Goal: Information Seeking & Learning: Learn about a topic

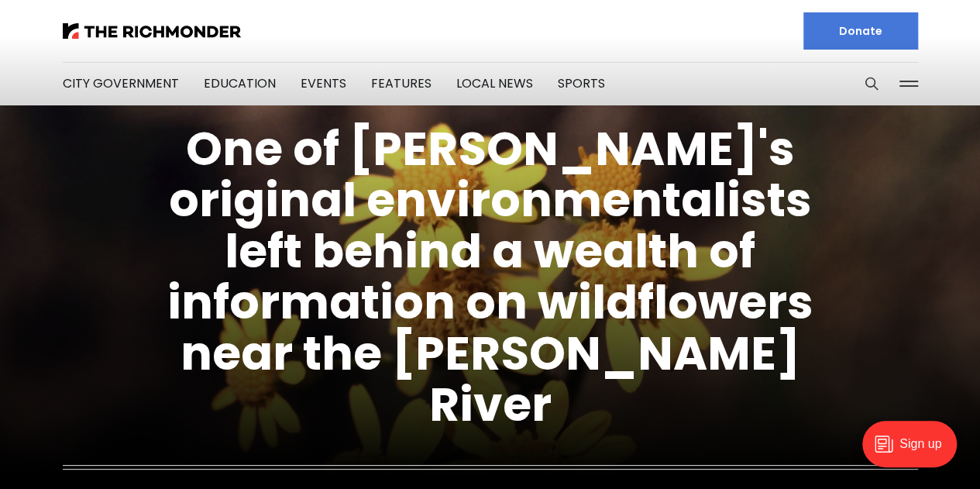
click at [905, 75] on button at bounding box center [908, 83] width 23 height 23
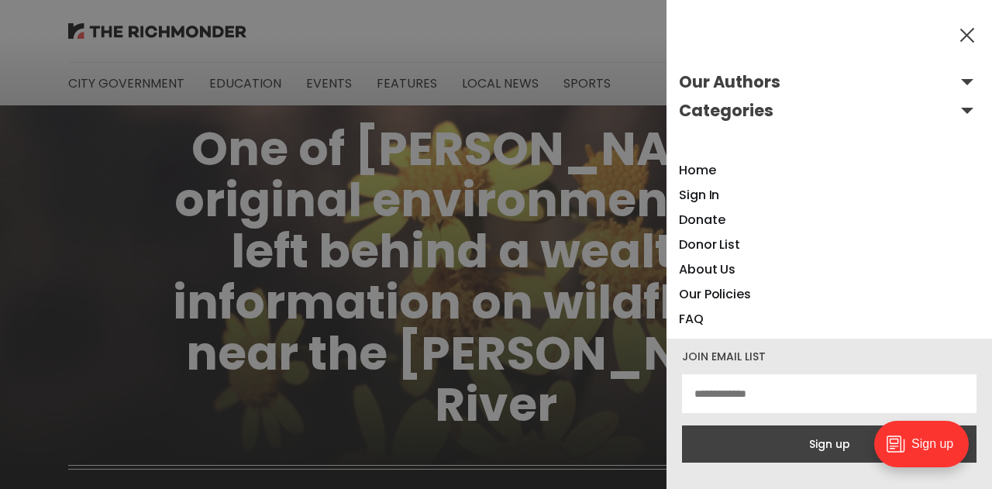
scroll to position [22, 0]
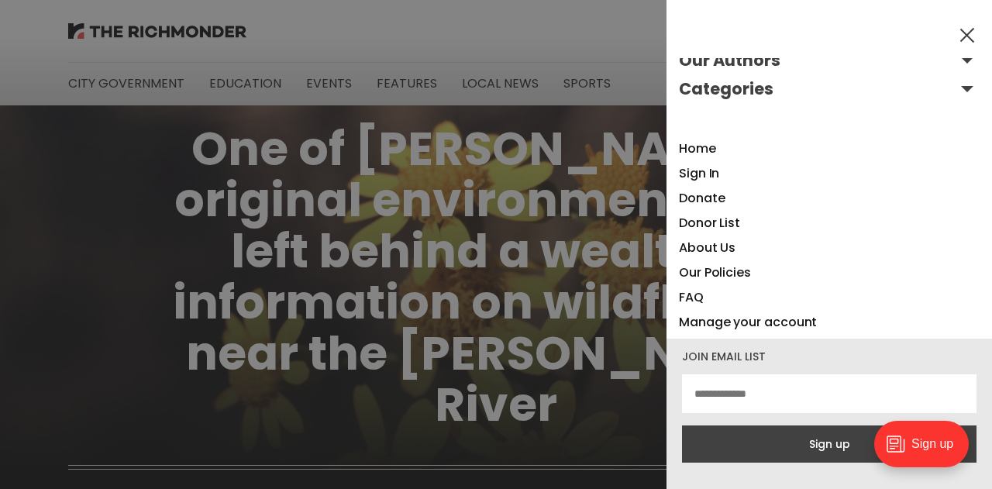
click at [741, 263] on li "Our Policies" at bounding box center [715, 272] width 72 height 25
click at [717, 251] on link "About Us" at bounding box center [707, 248] width 57 height 18
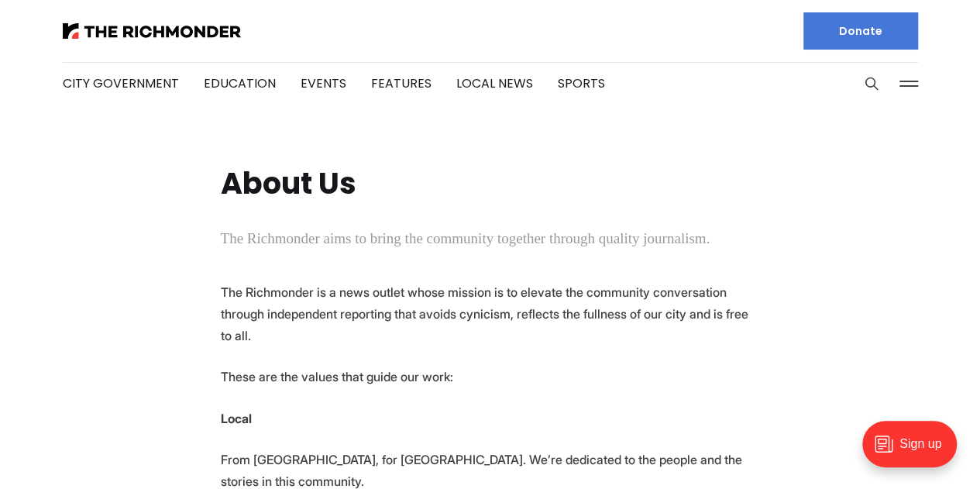
click at [913, 84] on button at bounding box center [908, 83] width 23 height 23
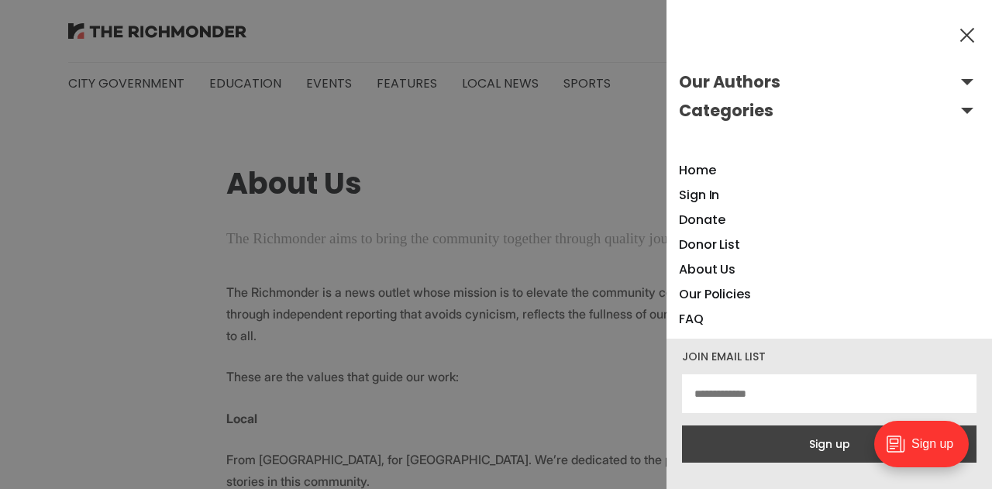
click at [955, 112] on button "Categories" at bounding box center [829, 110] width 301 height 25
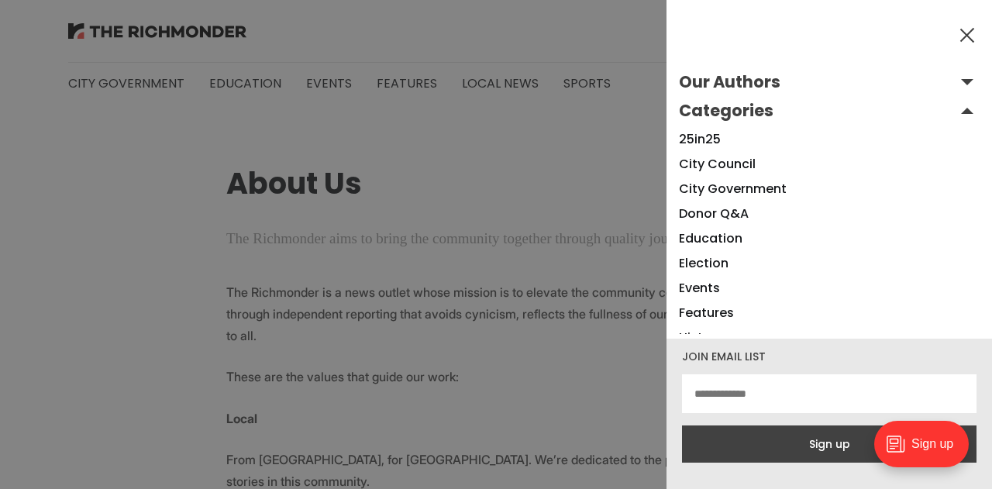
click at [953, 81] on button "Our Authors" at bounding box center [829, 82] width 301 height 25
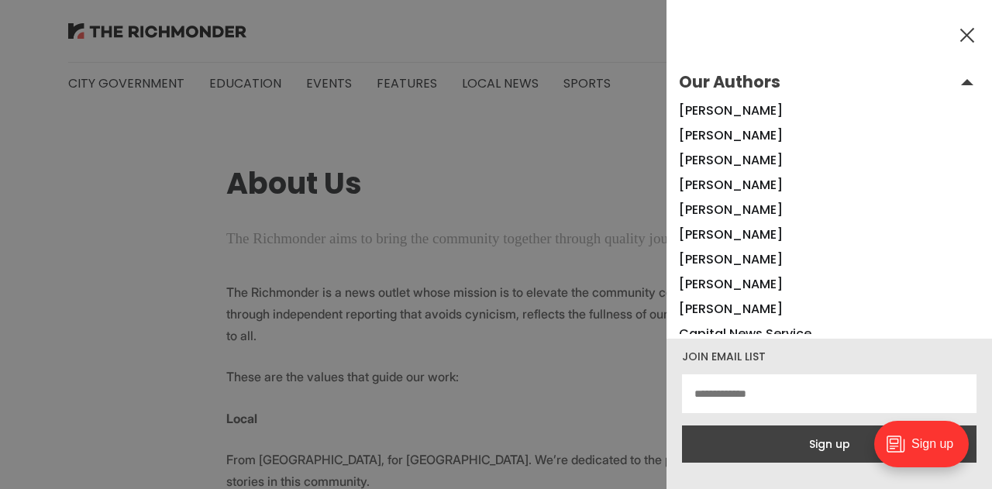
click at [730, 80] on button "Our Authors" at bounding box center [829, 82] width 301 height 25
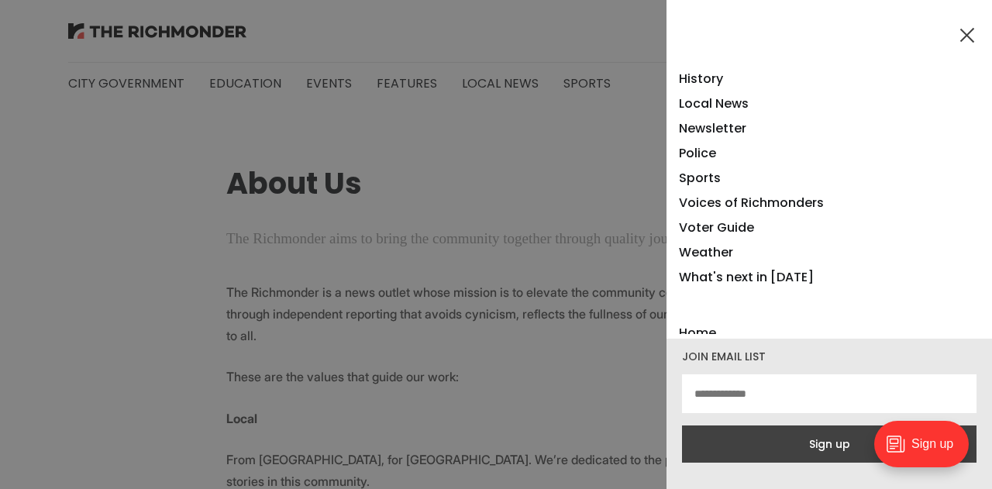
scroll to position [240, 0]
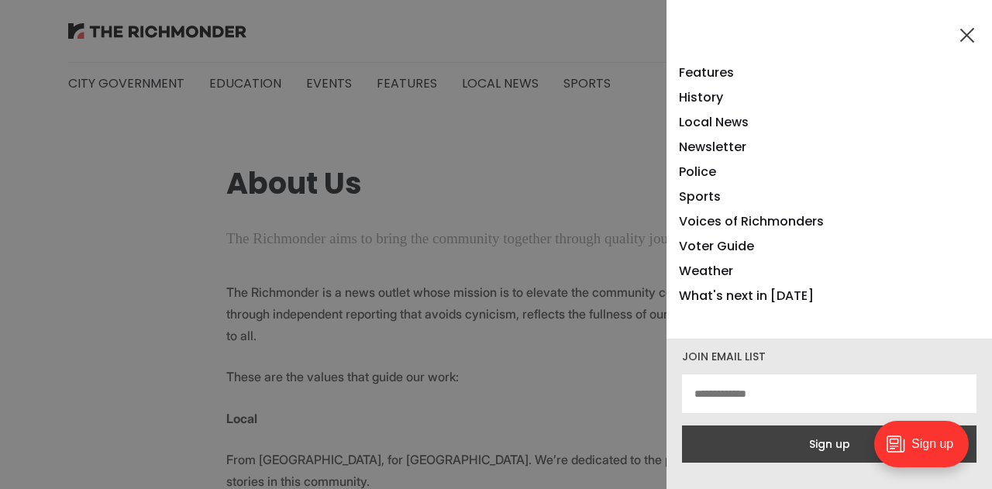
click at [514, 176] on div at bounding box center [496, 244] width 992 height 489
click at [964, 46] on div "Our Authors [PERSON_NAME] [PERSON_NAME] [PERSON_NAME] [PERSON_NAME] [PERSON_NAM…" at bounding box center [828, 244] width 325 height 489
click at [962, 36] on button at bounding box center [966, 34] width 23 height 23
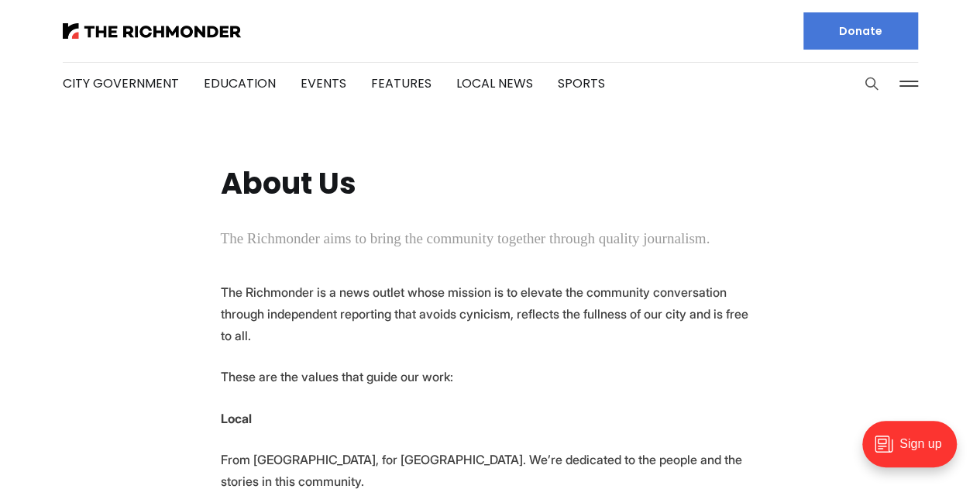
click at [874, 87] on icon "Search this site" at bounding box center [871, 84] width 12 height 12
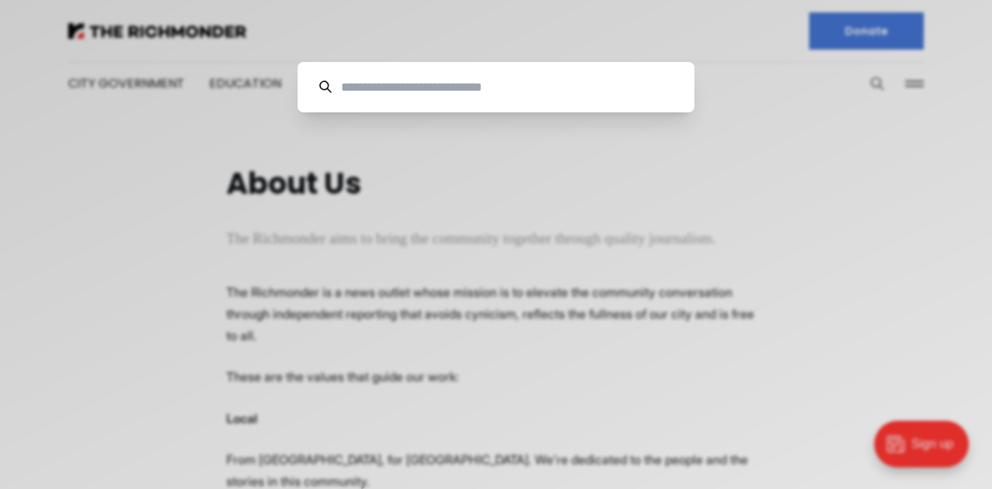
scroll to position [0, 0]
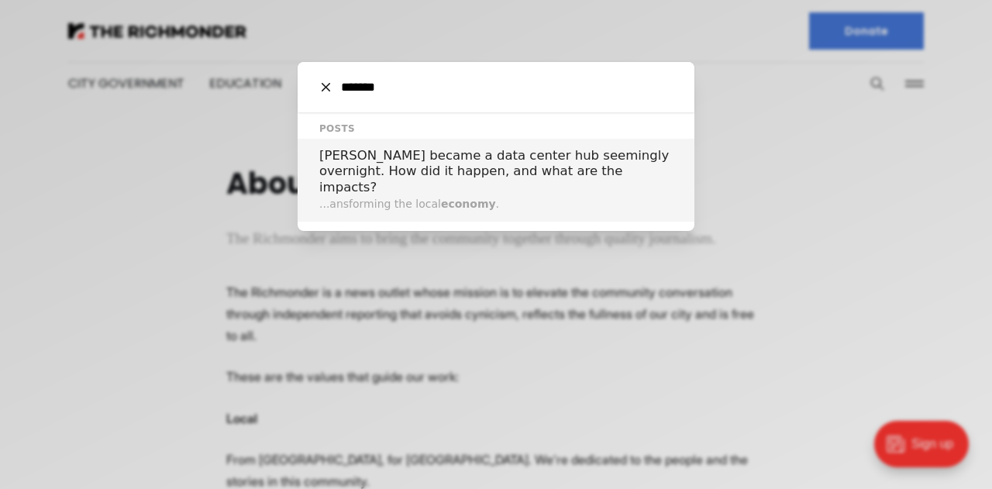
type input "*******"
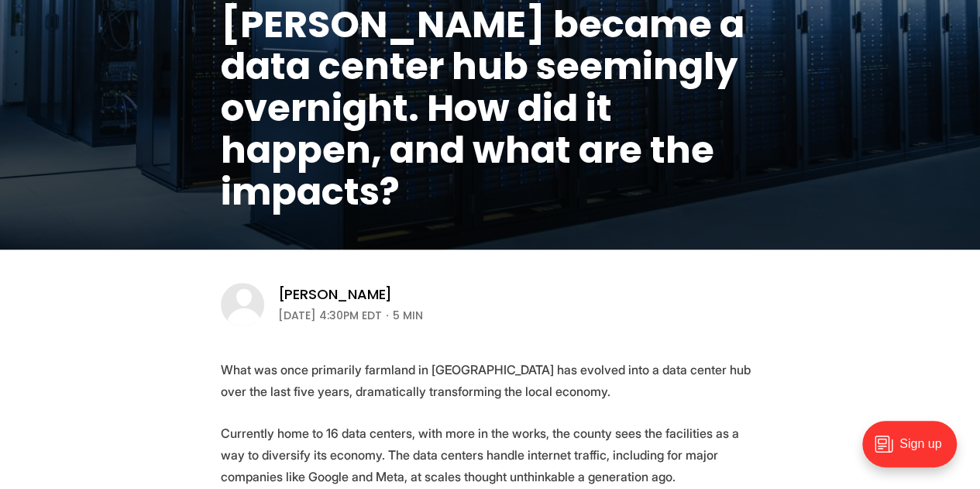
scroll to position [260, 0]
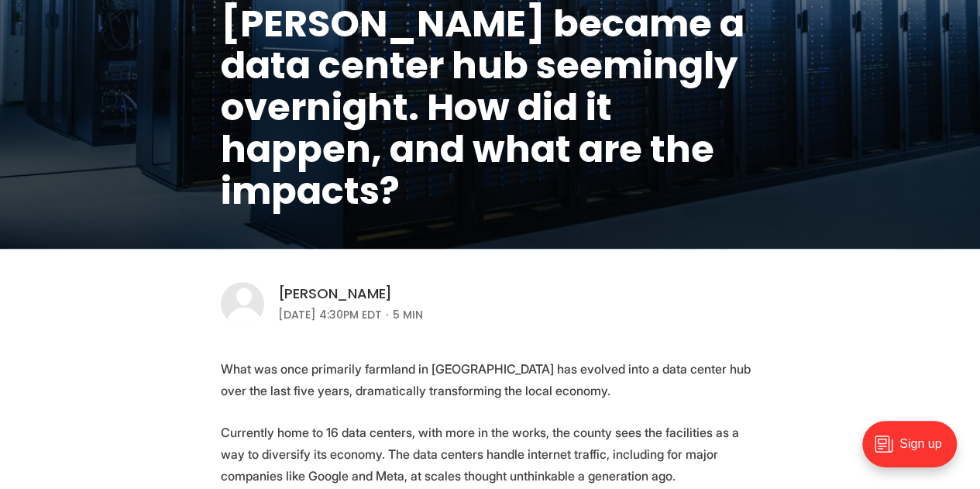
click at [330, 294] on link "[PERSON_NAME]" at bounding box center [335, 293] width 115 height 19
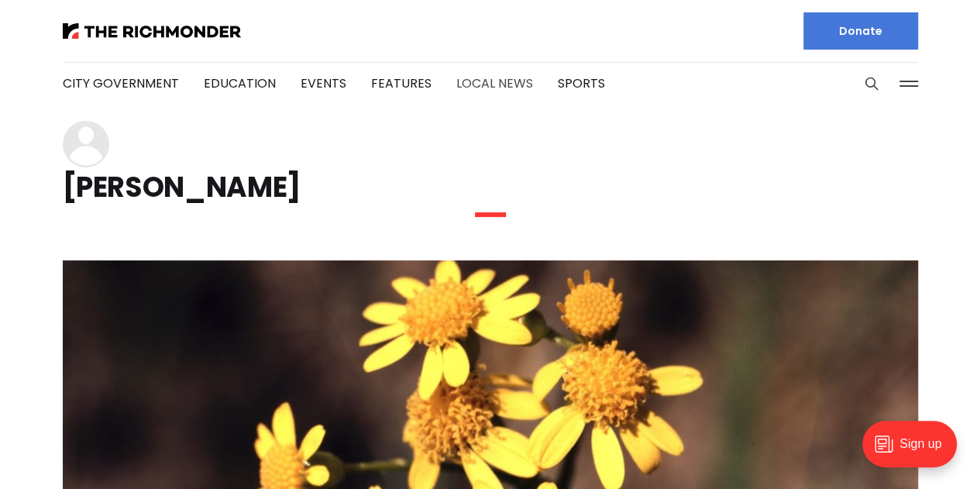
click at [487, 84] on link "Local News" at bounding box center [494, 83] width 77 height 18
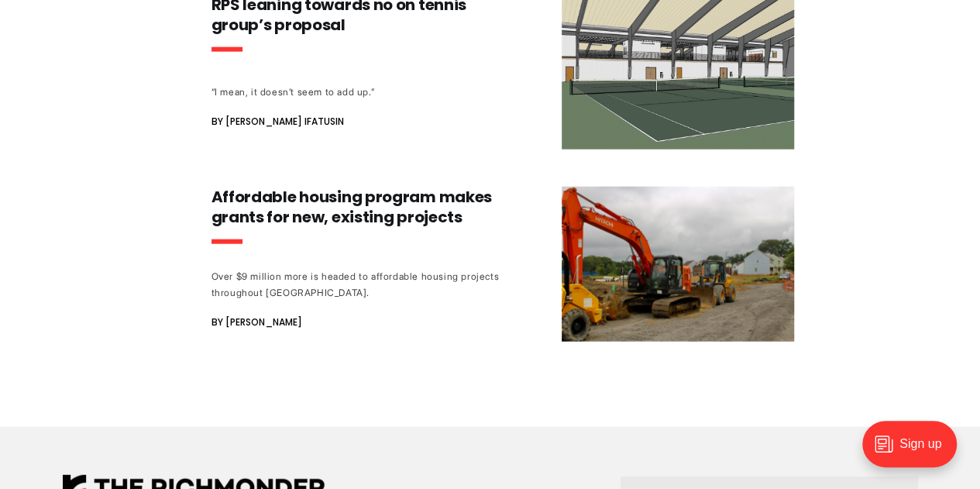
scroll to position [1688, 0]
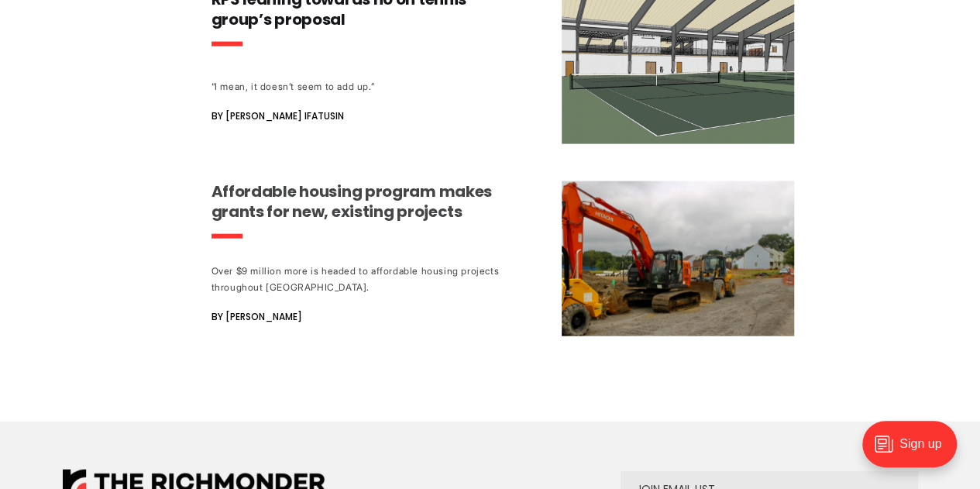
click at [285, 308] on span "By Sarah Vogelsong" at bounding box center [256, 317] width 91 height 19
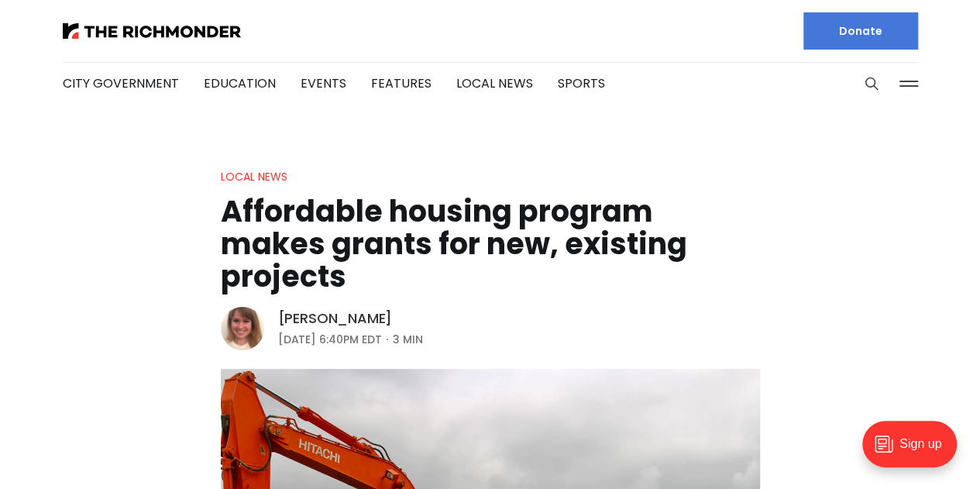
click at [350, 311] on link "[PERSON_NAME]" at bounding box center [335, 318] width 115 height 19
